Goal: Navigation & Orientation: Find specific page/section

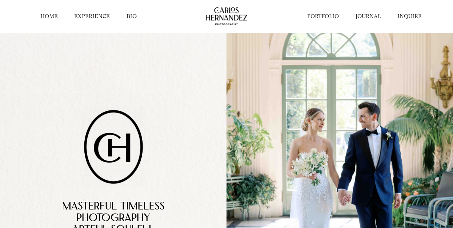
click at [329, 13] on link "PORTFOLIO" at bounding box center [323, 16] width 32 height 7
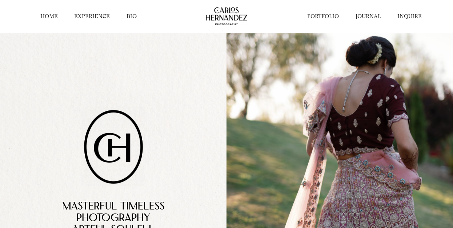
click at [318, 17] on link "PORTFOLIO" at bounding box center [323, 16] width 32 height 7
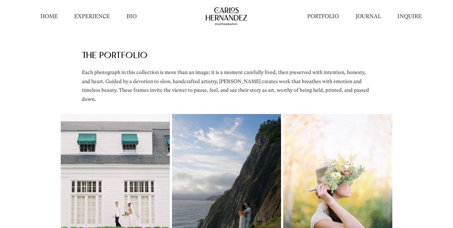
click at [95, 19] on link "EXPERIENCE" at bounding box center [92, 16] width 36 height 7
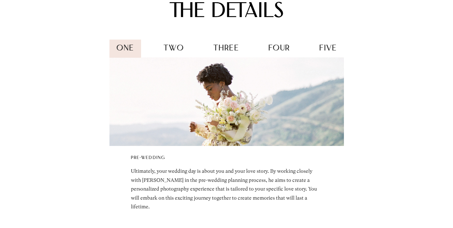
scroll to position [795, 0]
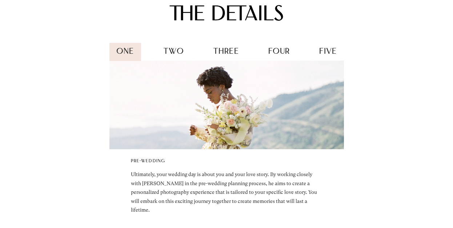
click at [170, 51] on span "two" at bounding box center [174, 52] width 20 height 8
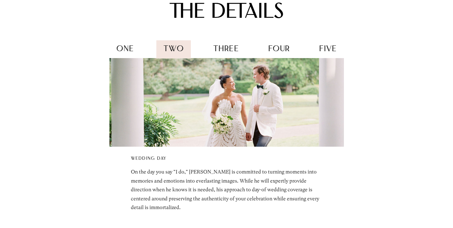
scroll to position [792, 0]
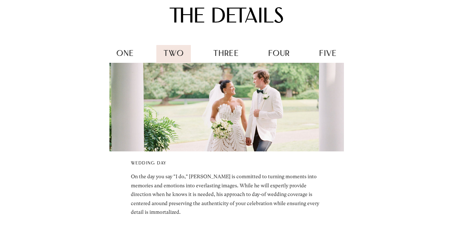
click at [222, 54] on span "three" at bounding box center [225, 54] width 25 height 8
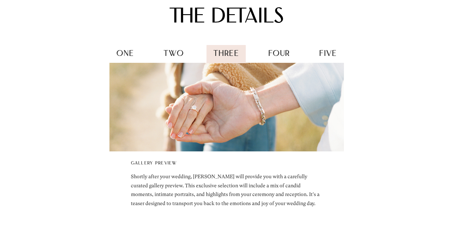
click at [266, 57] on div "four" at bounding box center [279, 54] width 36 height 19
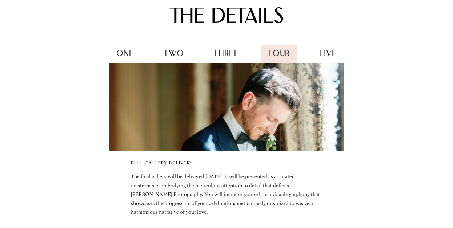
click at [325, 58] on div "five" at bounding box center [327, 54] width 31 height 19
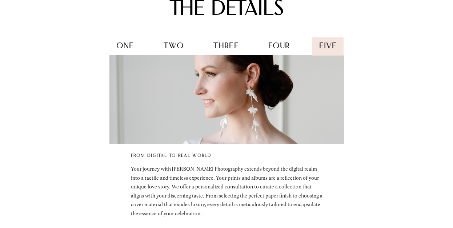
scroll to position [803, 0]
